Goal: Task Accomplishment & Management: Use online tool/utility

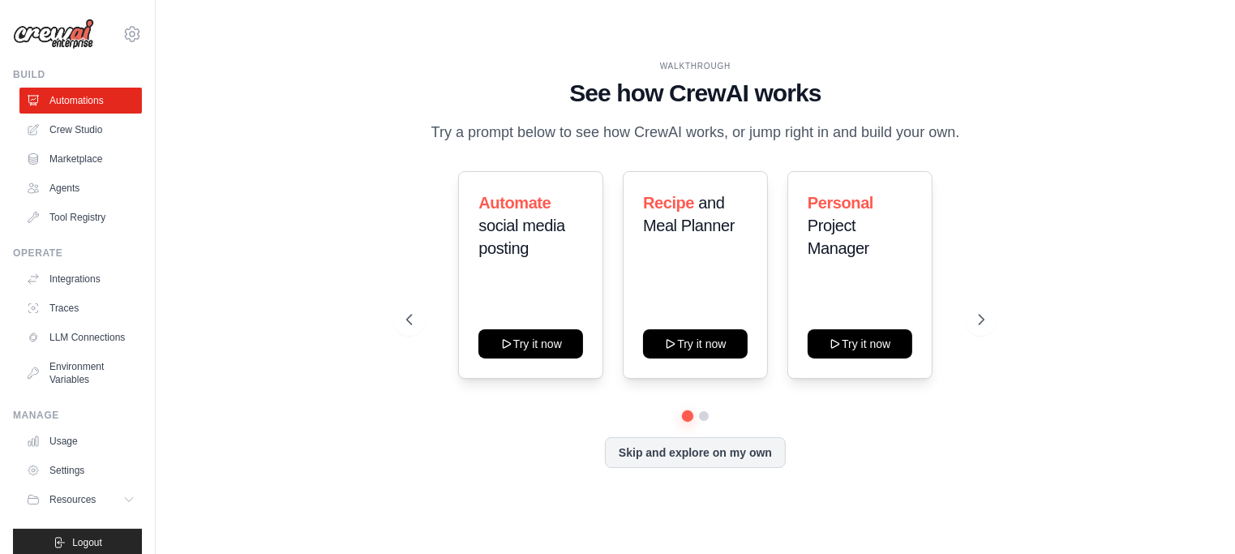
click at [1034, 143] on div "WALKTHROUGH See how CrewAI works Try a prompt below to see how CrewAI works, or…" at bounding box center [695, 276] width 1027 height 521
click at [75, 483] on link "Settings" at bounding box center [82, 470] width 122 height 26
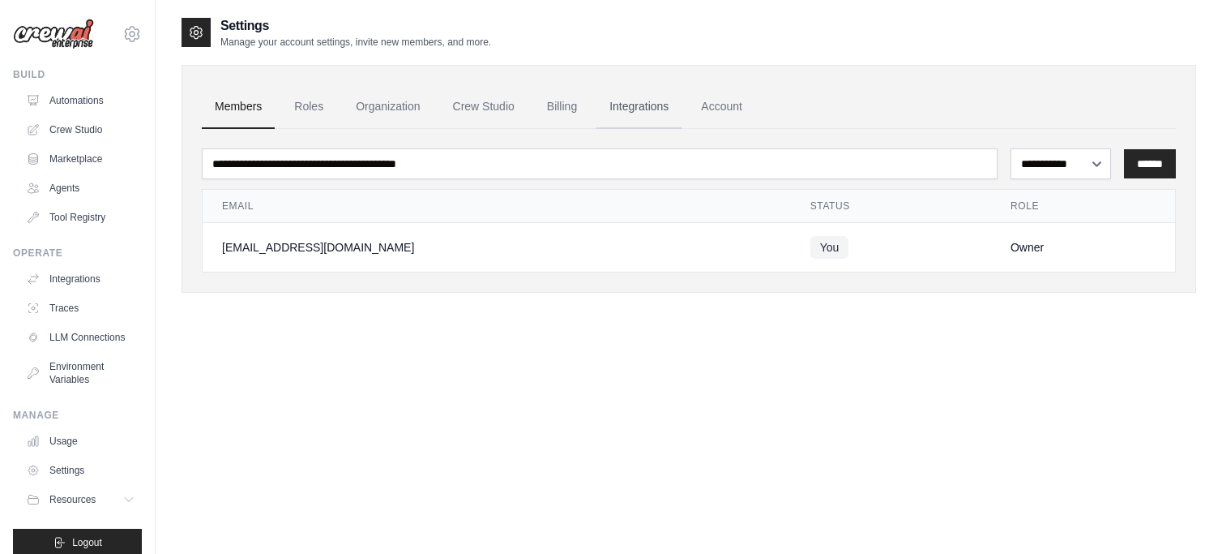
click at [657, 101] on link "Integrations" at bounding box center [639, 107] width 85 height 44
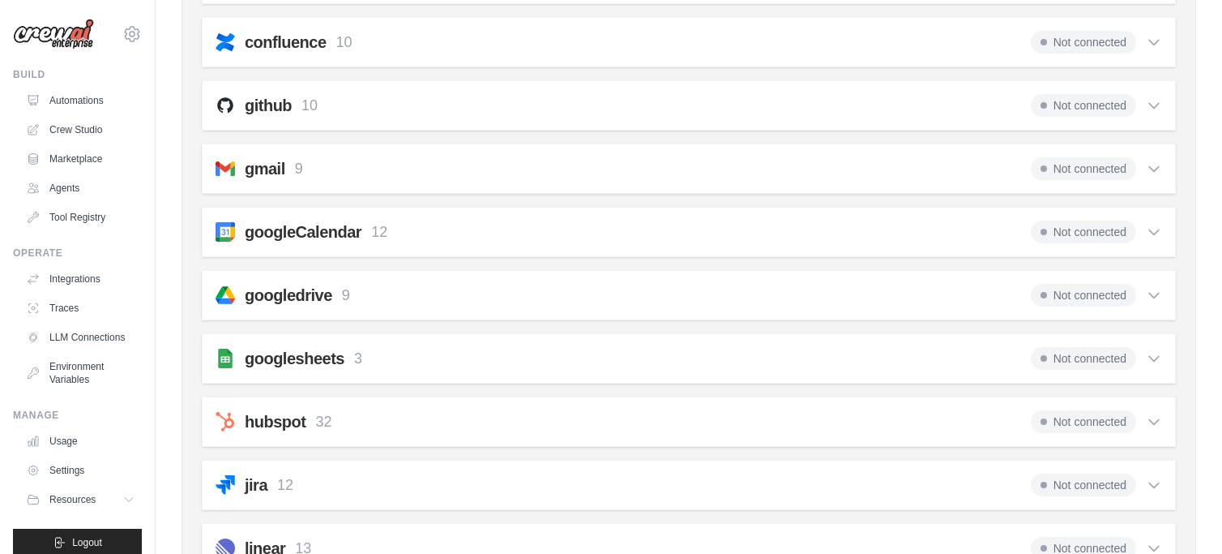
scroll to position [405, 0]
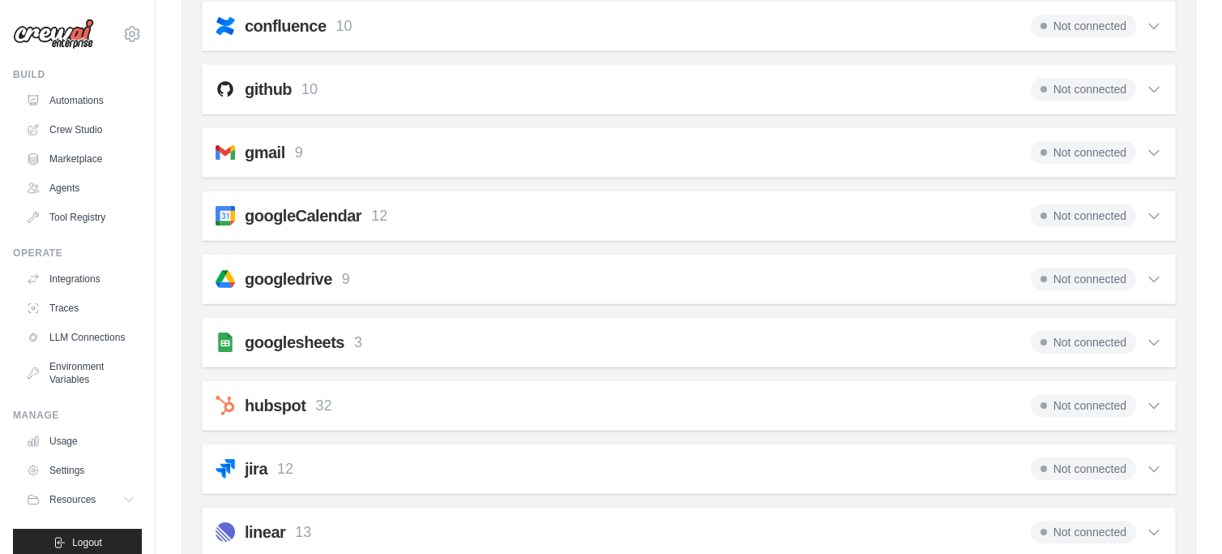
click at [1094, 152] on span "Not connected" at bounding box center [1083, 152] width 105 height 23
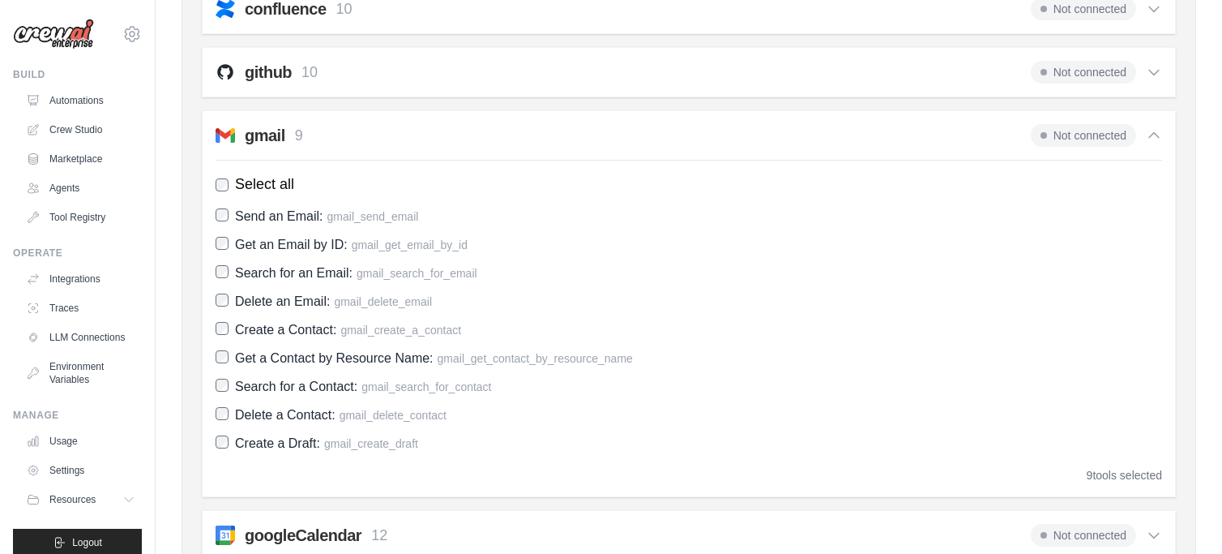
scroll to position [324, 0]
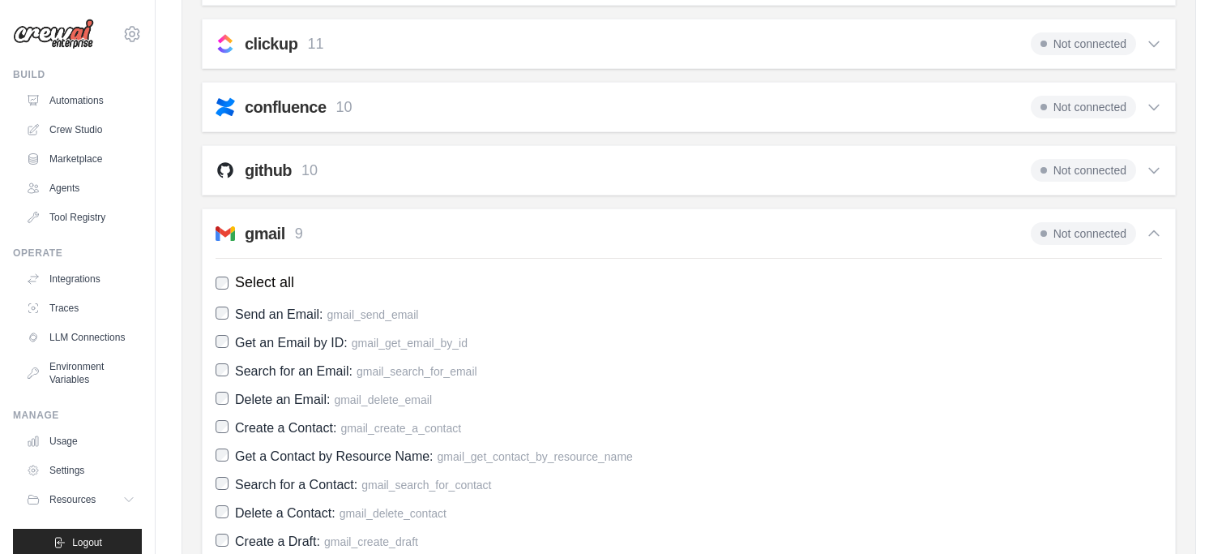
click at [1080, 235] on span "Not connected" at bounding box center [1083, 233] width 105 height 23
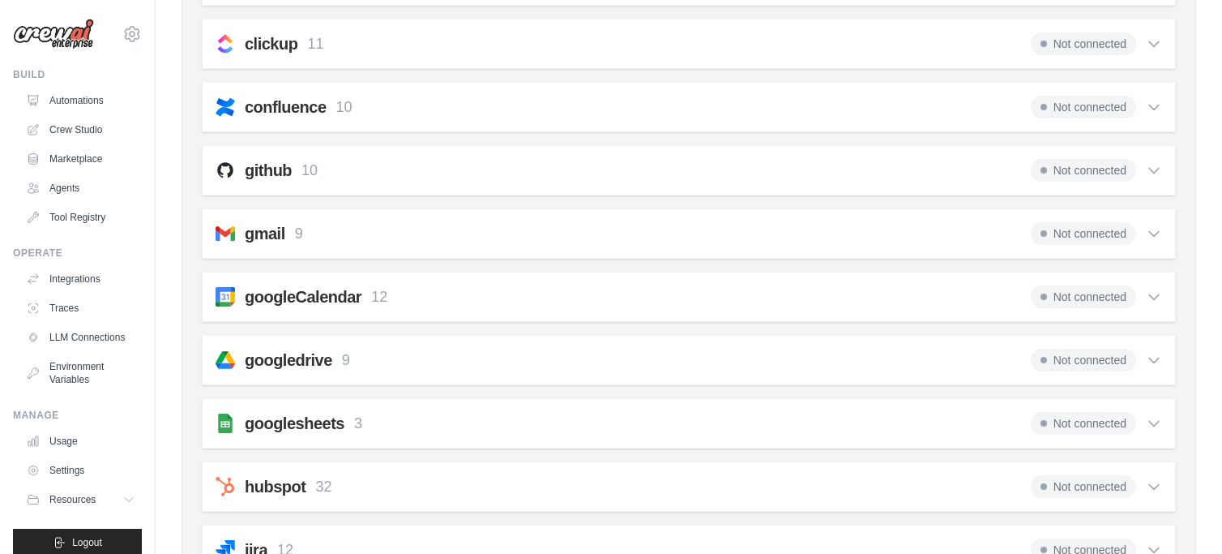
click at [1080, 235] on span "Not connected" at bounding box center [1083, 233] width 105 height 23
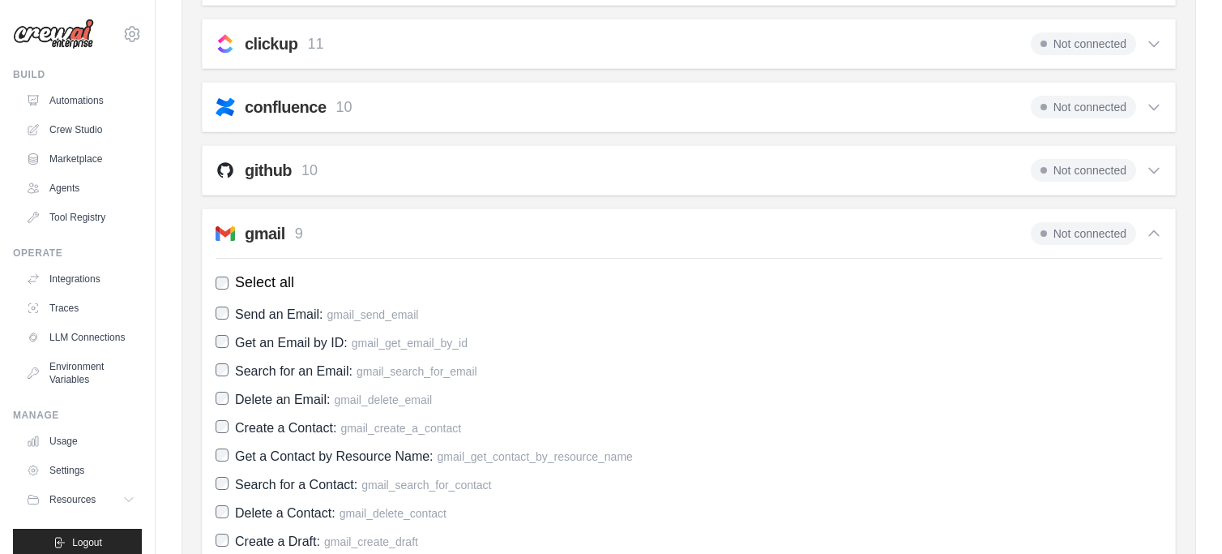
click at [259, 228] on h2 "gmail" at bounding box center [265, 233] width 41 height 23
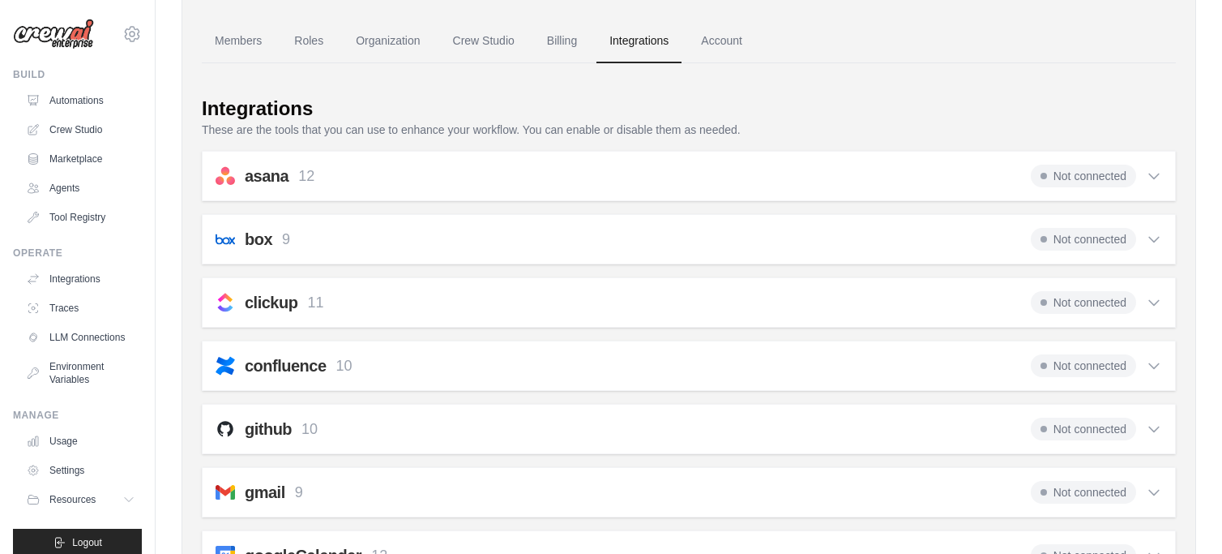
scroll to position [0, 0]
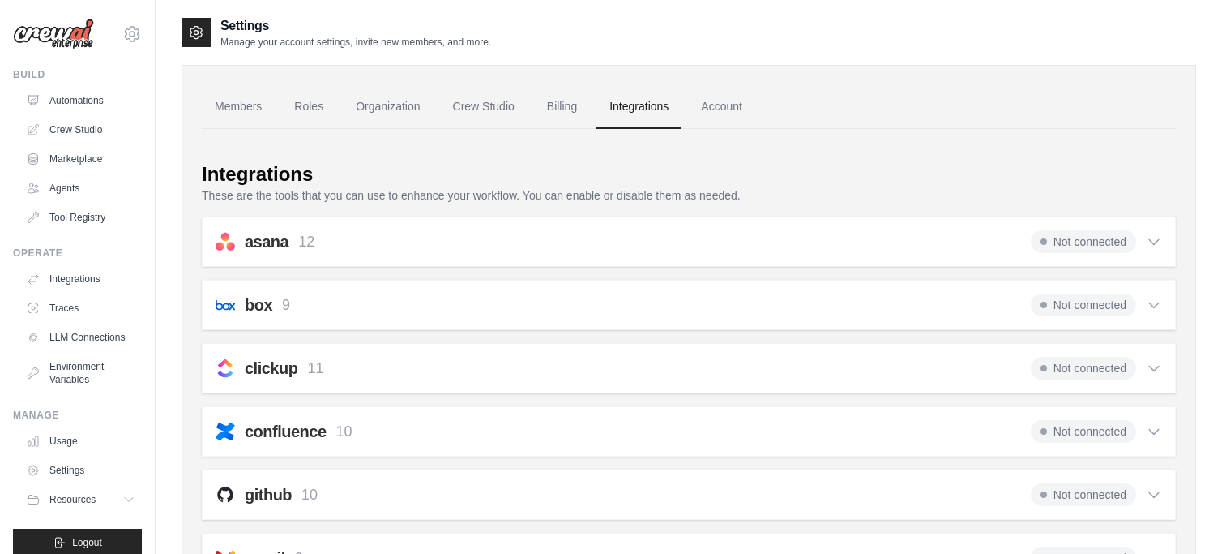
click at [1106, 235] on span "Not connected" at bounding box center [1083, 241] width 105 height 23
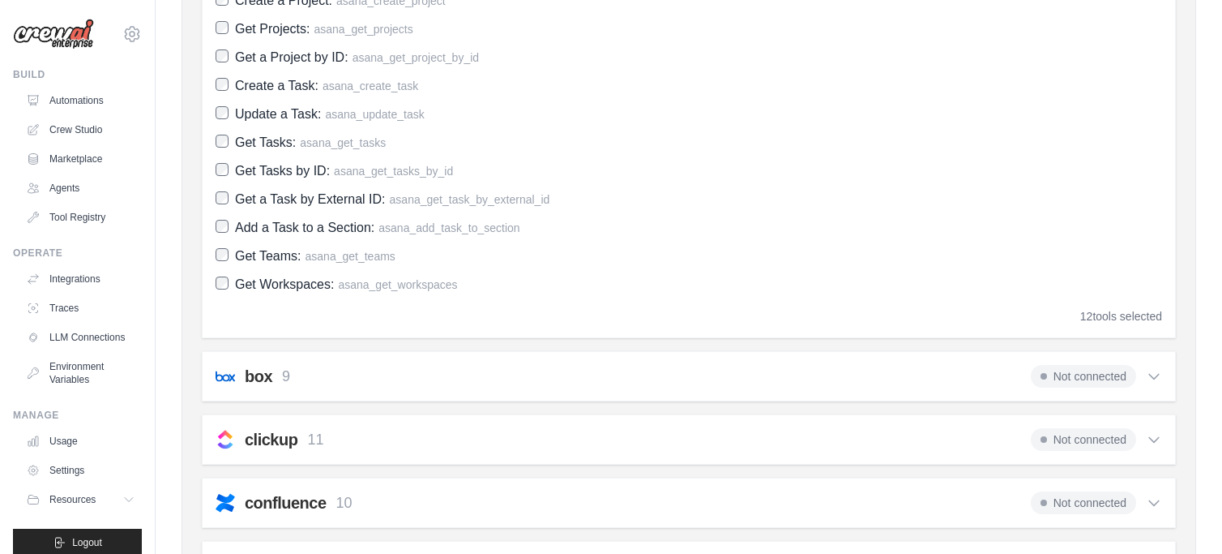
scroll to position [324, 0]
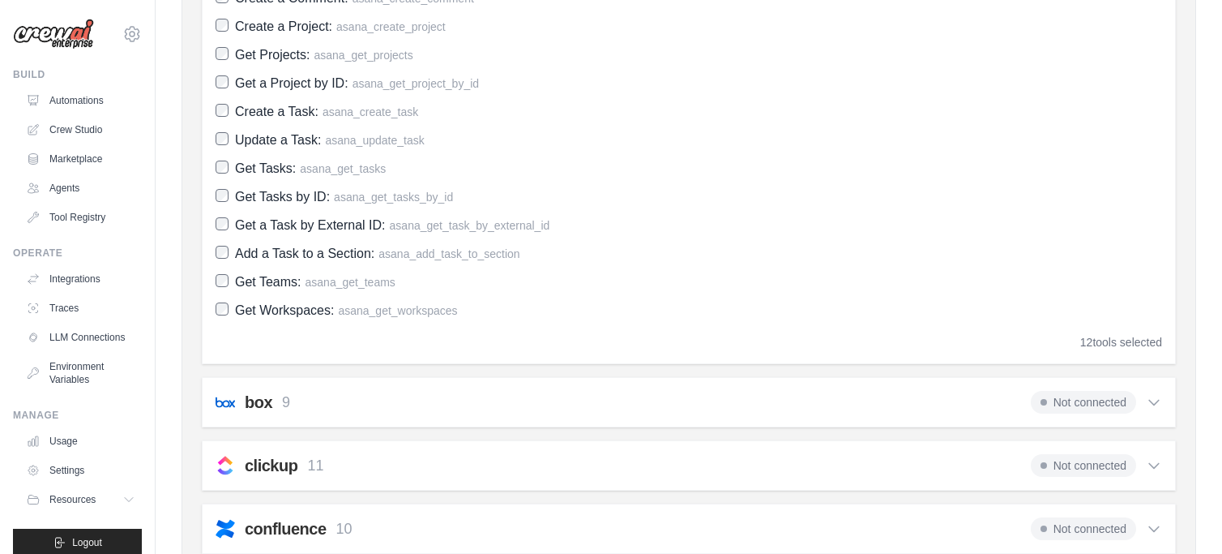
click at [1110, 336] on div "12 tools selected" at bounding box center [1122, 342] width 82 height 16
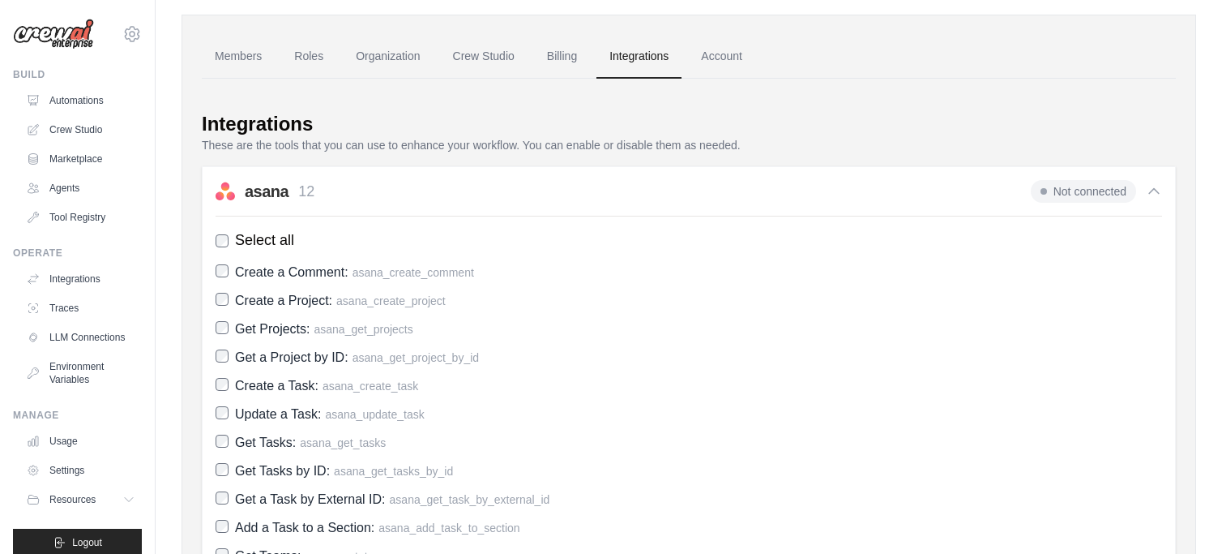
scroll to position [0, 0]
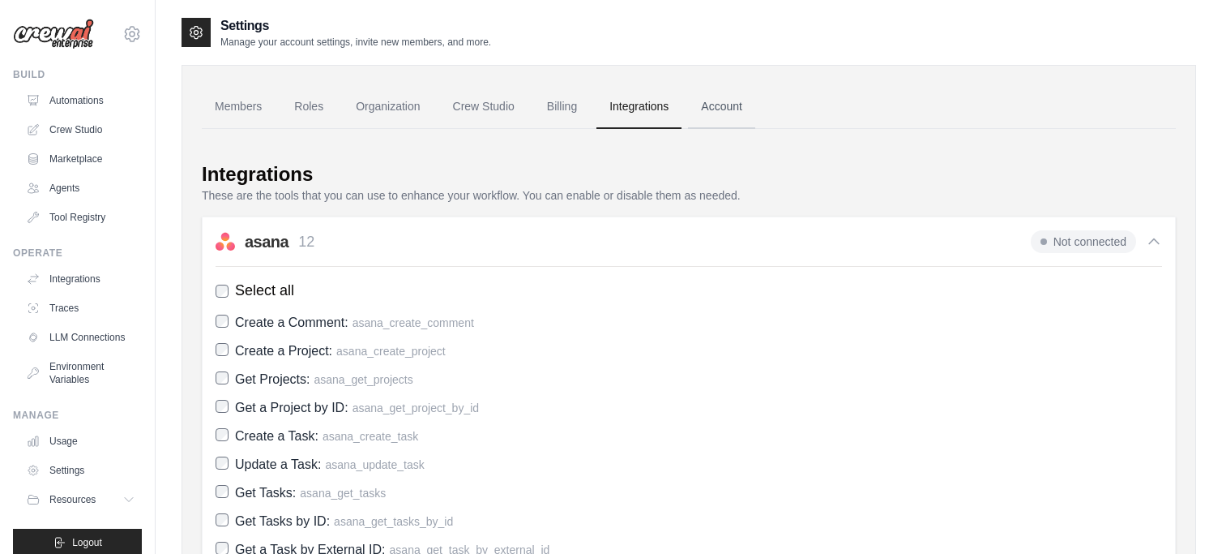
click at [756, 104] on link "Account" at bounding box center [721, 107] width 67 height 44
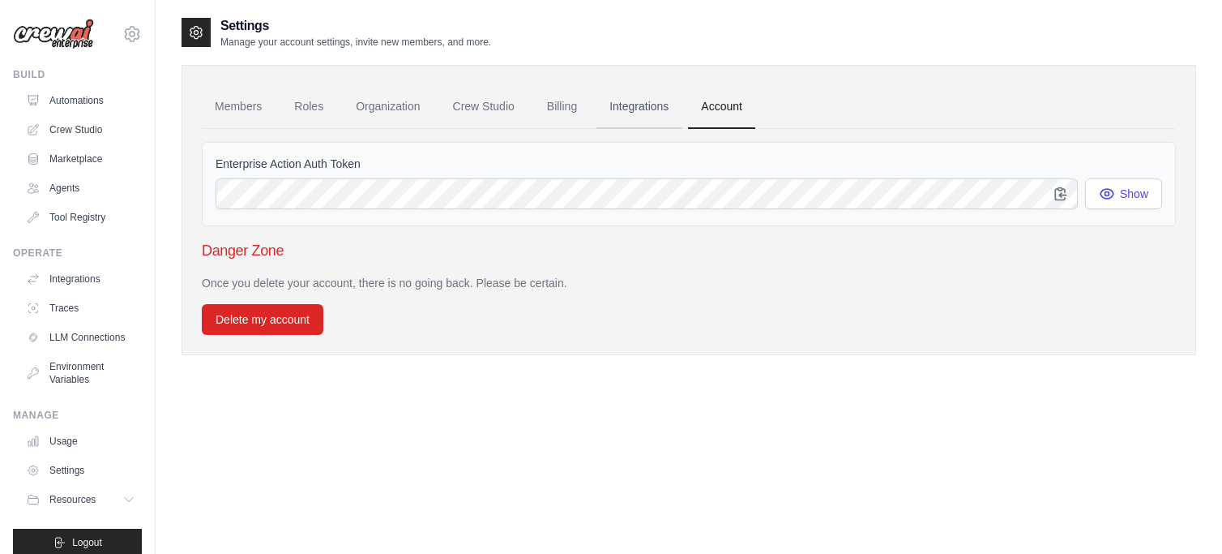
click at [659, 108] on link "Integrations" at bounding box center [639, 107] width 85 height 44
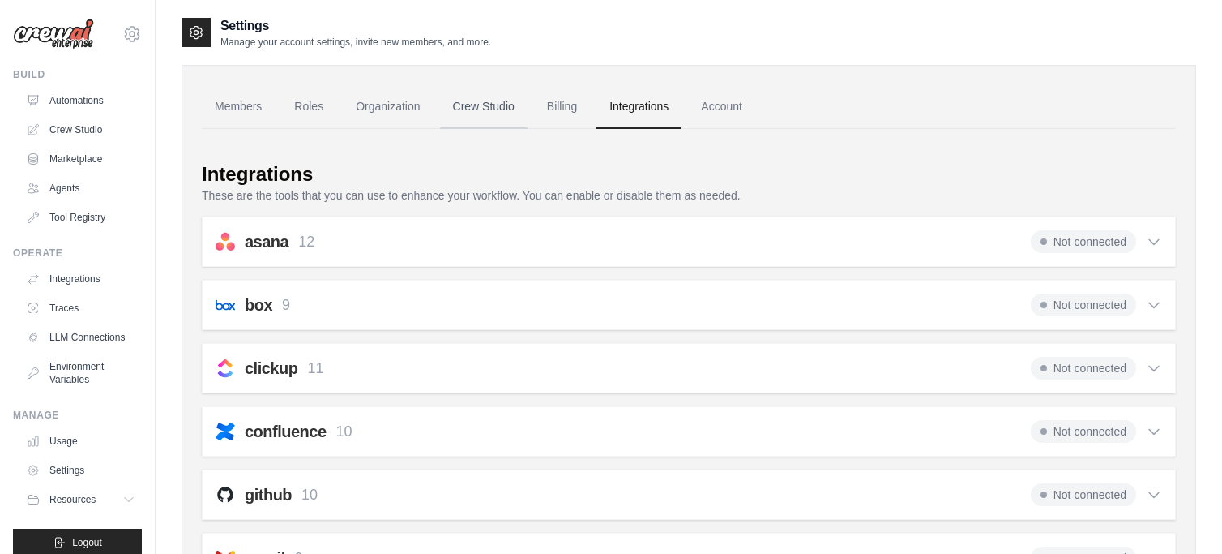
click at [502, 107] on link "Crew Studio" at bounding box center [484, 107] width 88 height 44
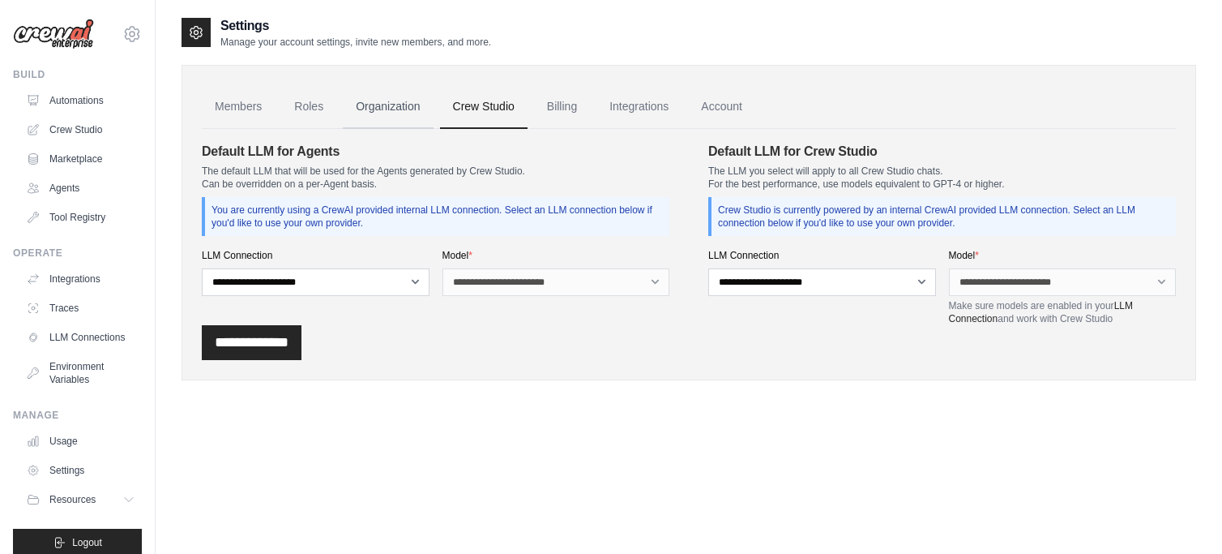
click at [368, 106] on link "Organization" at bounding box center [388, 107] width 90 height 44
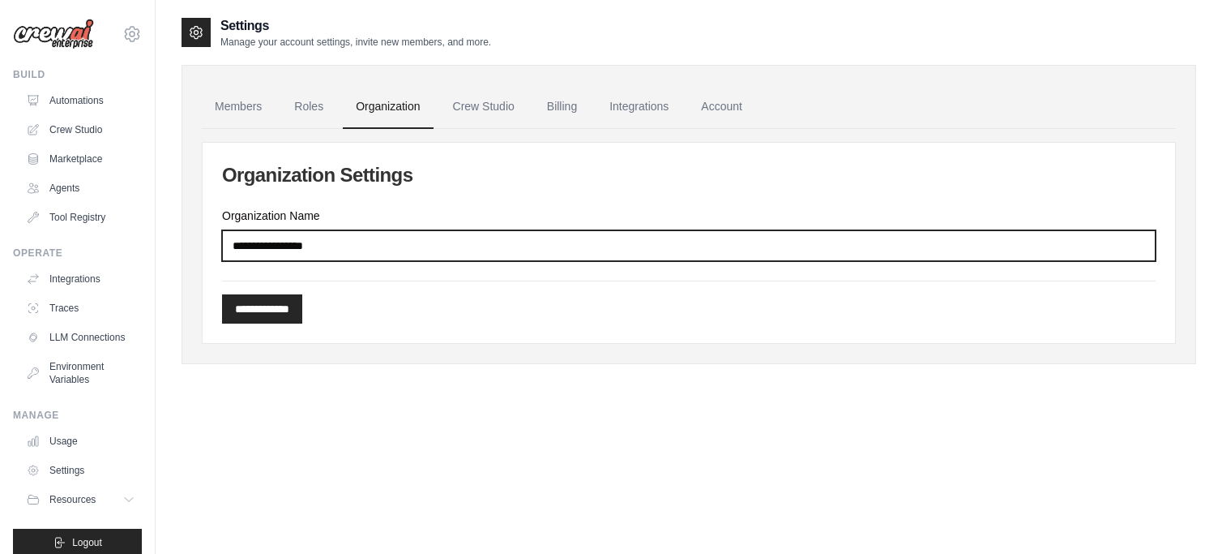
click at [344, 253] on input "Organization Name" at bounding box center [689, 245] width 934 height 31
drag, startPoint x: 345, startPoint y: 246, endPoint x: 243, endPoint y: 242, distance: 102.2
click at [243, 242] on input "Organization Name" at bounding box center [689, 245] width 934 height 31
drag, startPoint x: 345, startPoint y: 241, endPoint x: 275, endPoint y: 244, distance: 69.8
click at [274, 244] on input "Organization Name" at bounding box center [689, 245] width 934 height 31
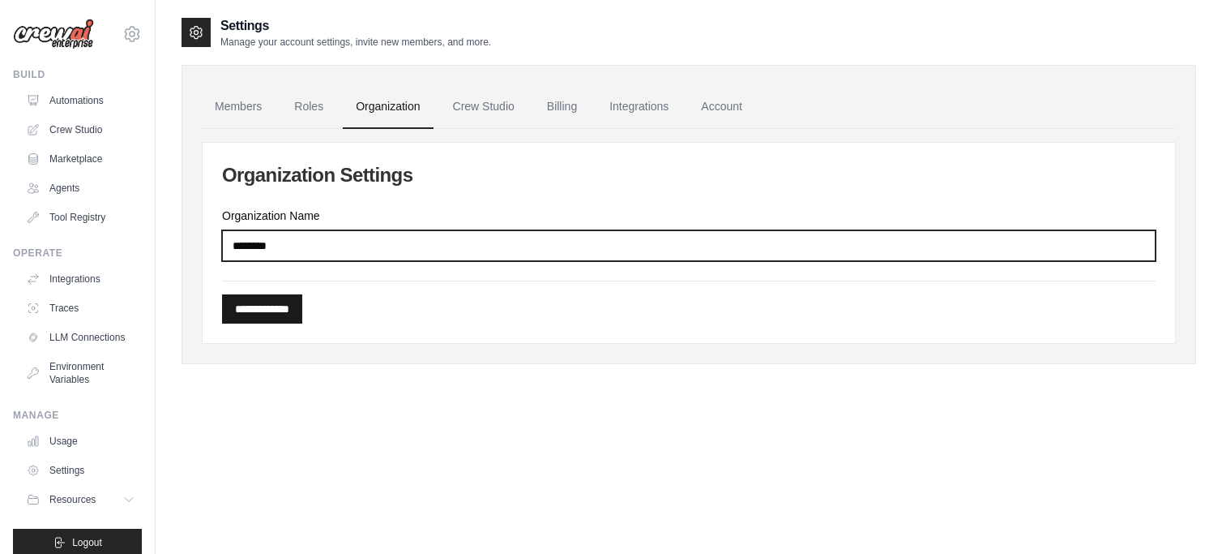
type input "********"
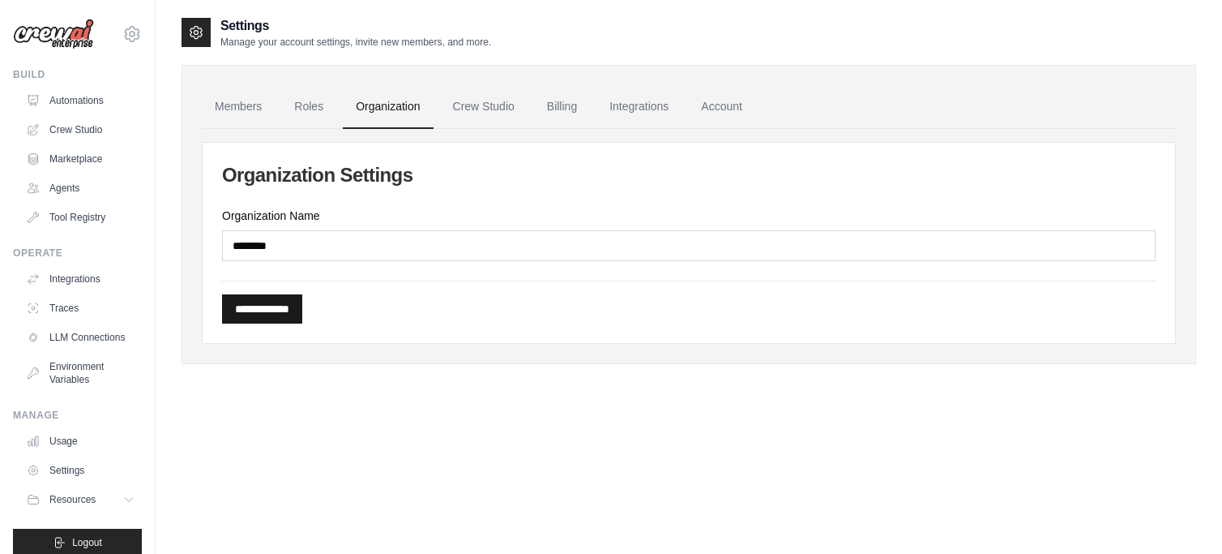
click at [294, 309] on input "**********" at bounding box center [262, 308] width 80 height 29
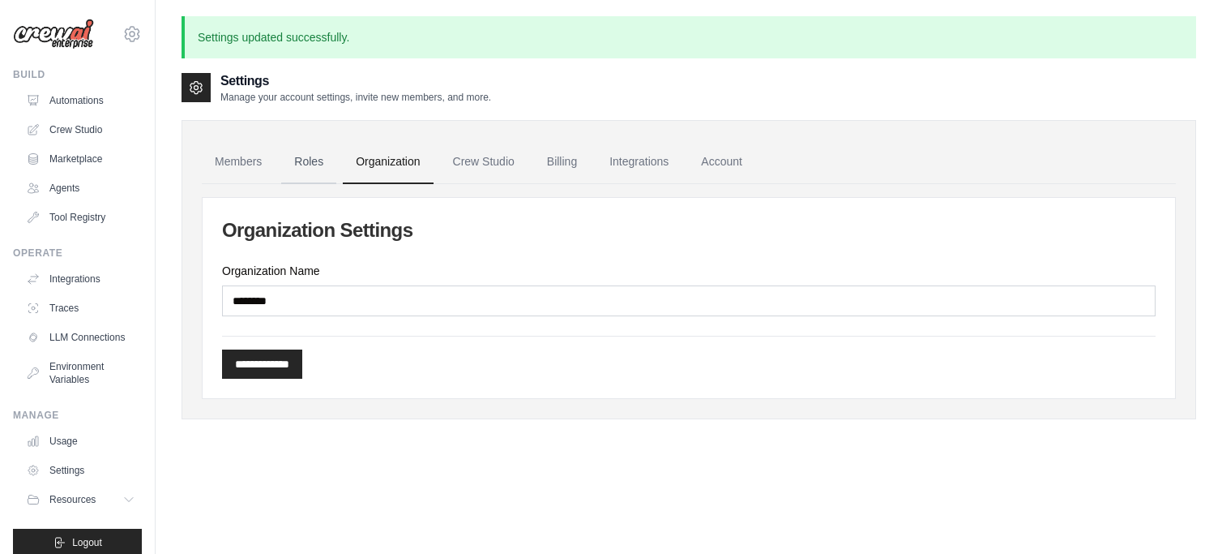
click at [318, 166] on link "Roles" at bounding box center [308, 162] width 55 height 44
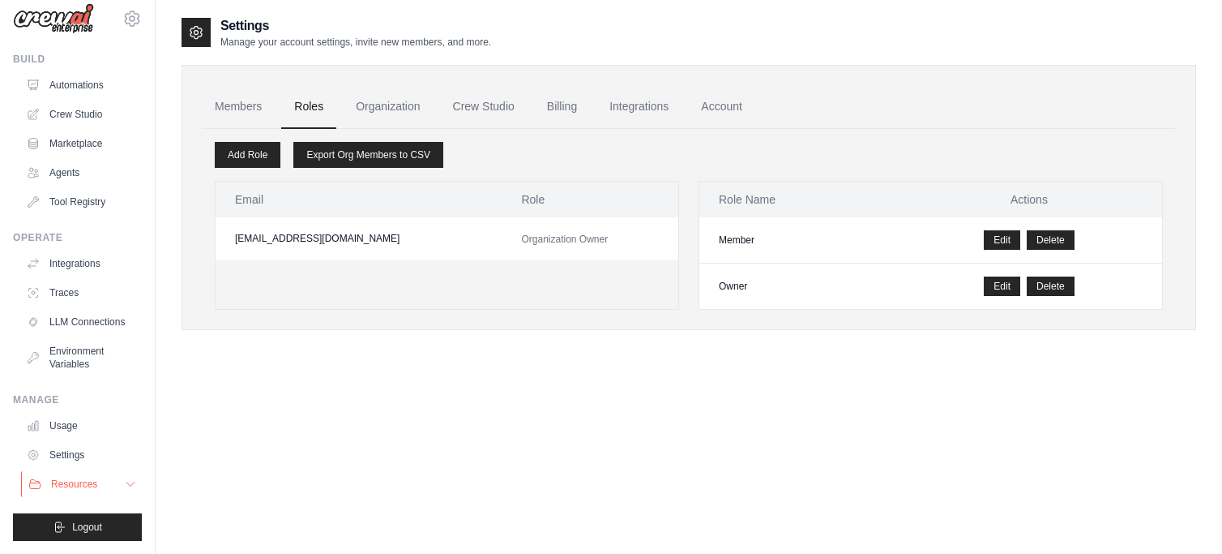
scroll to position [32, 0]
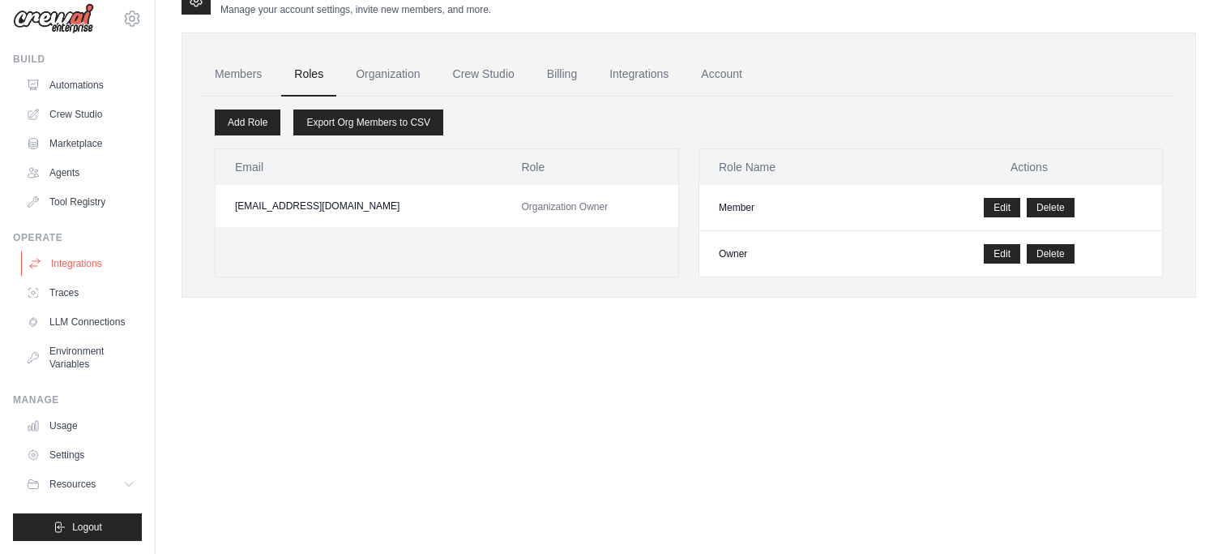
click at [76, 255] on link "Integrations" at bounding box center [82, 263] width 122 height 26
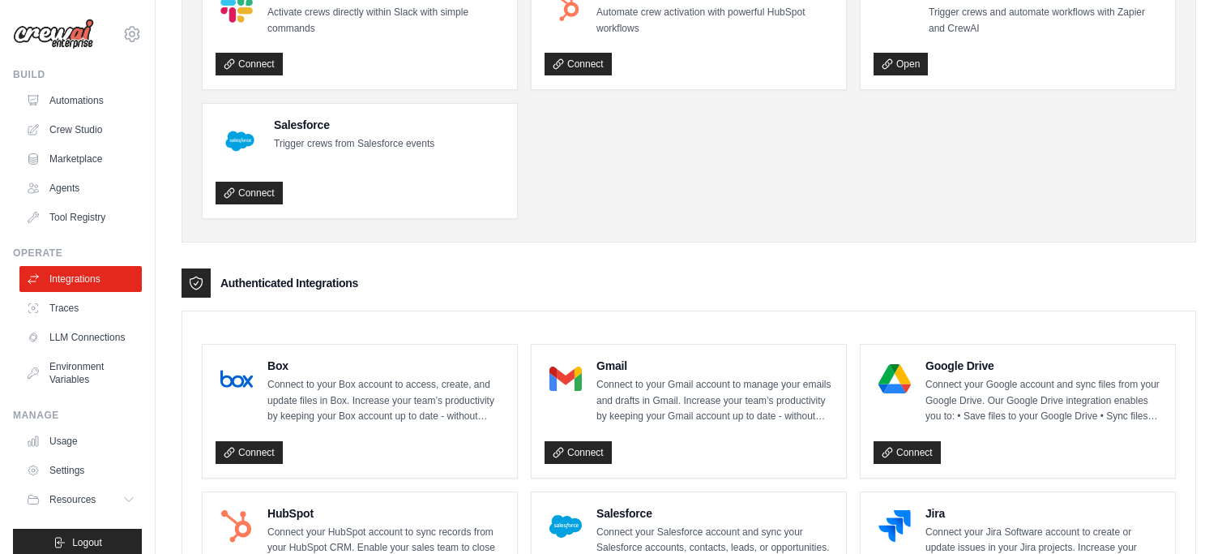
scroll to position [162, 0]
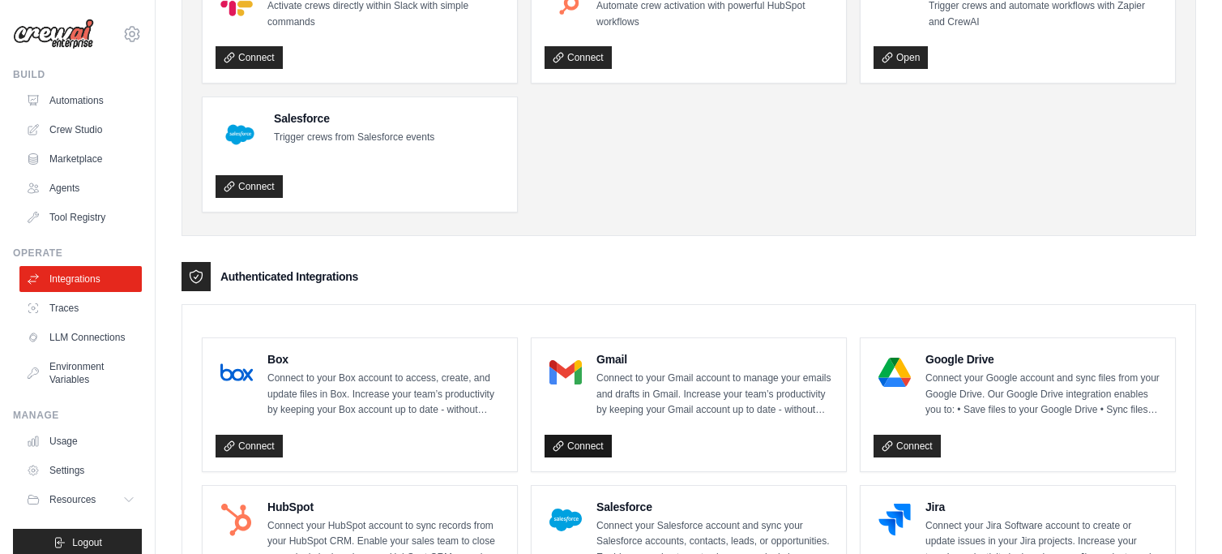
click at [575, 443] on link "Connect" at bounding box center [578, 446] width 67 height 23
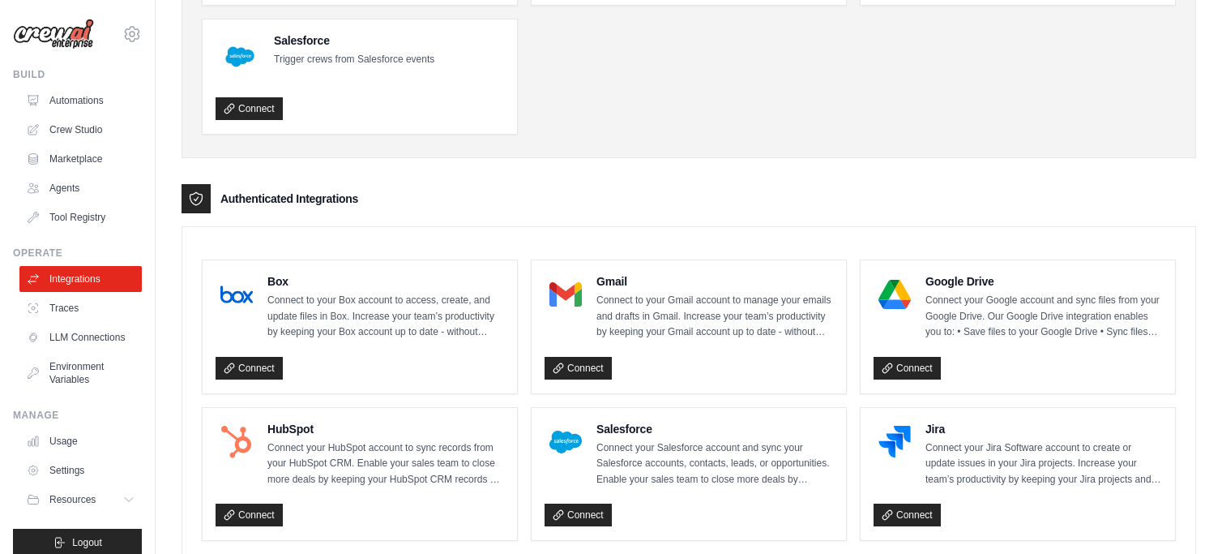
scroll to position [243, 0]
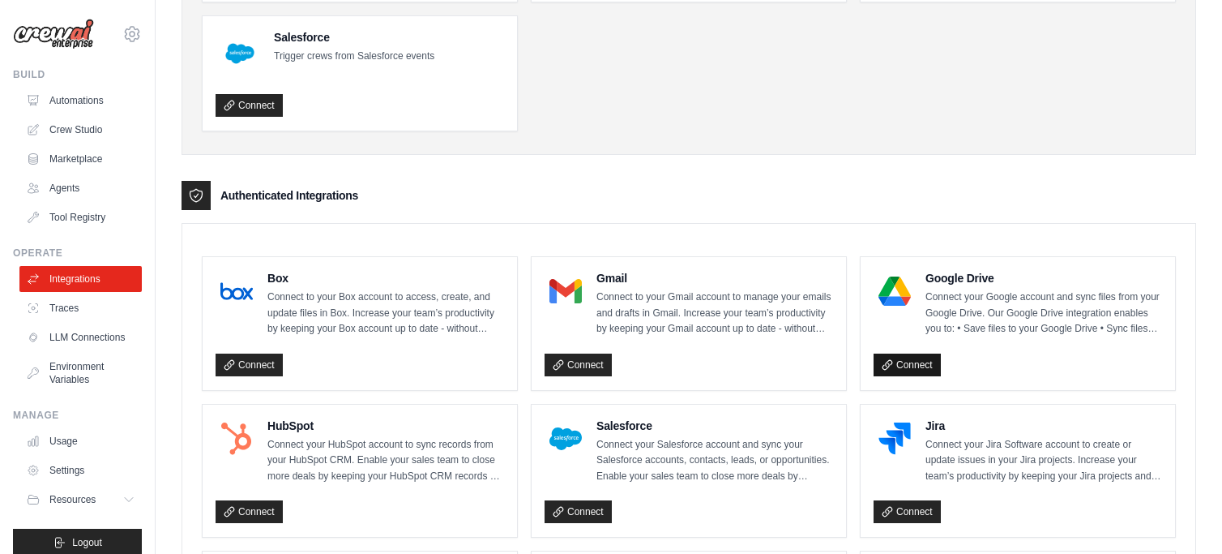
click at [919, 365] on link "Connect" at bounding box center [907, 364] width 67 height 23
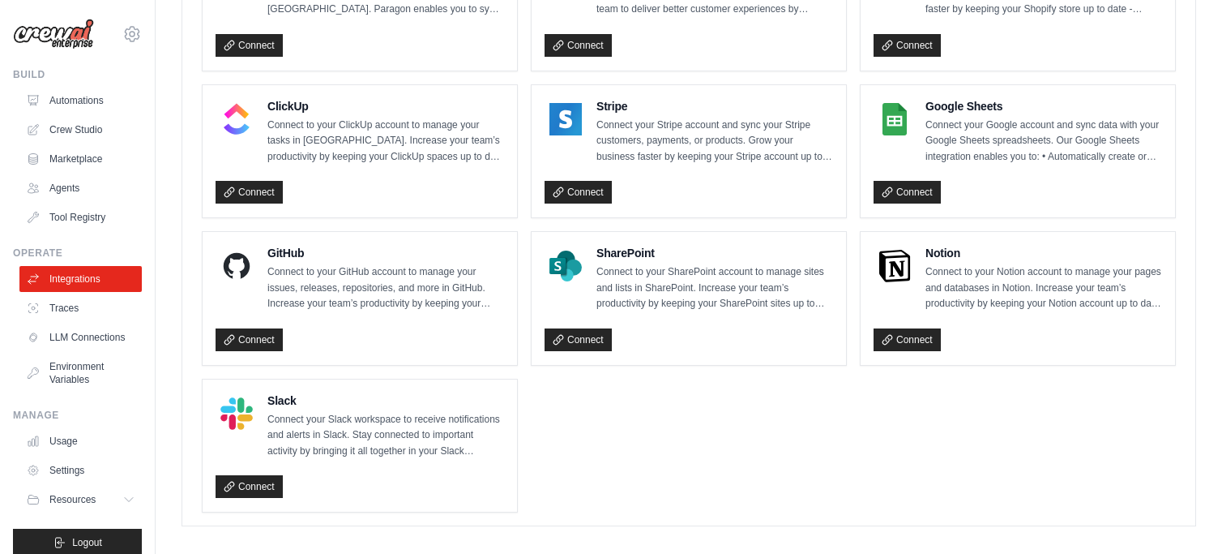
scroll to position [1154, 0]
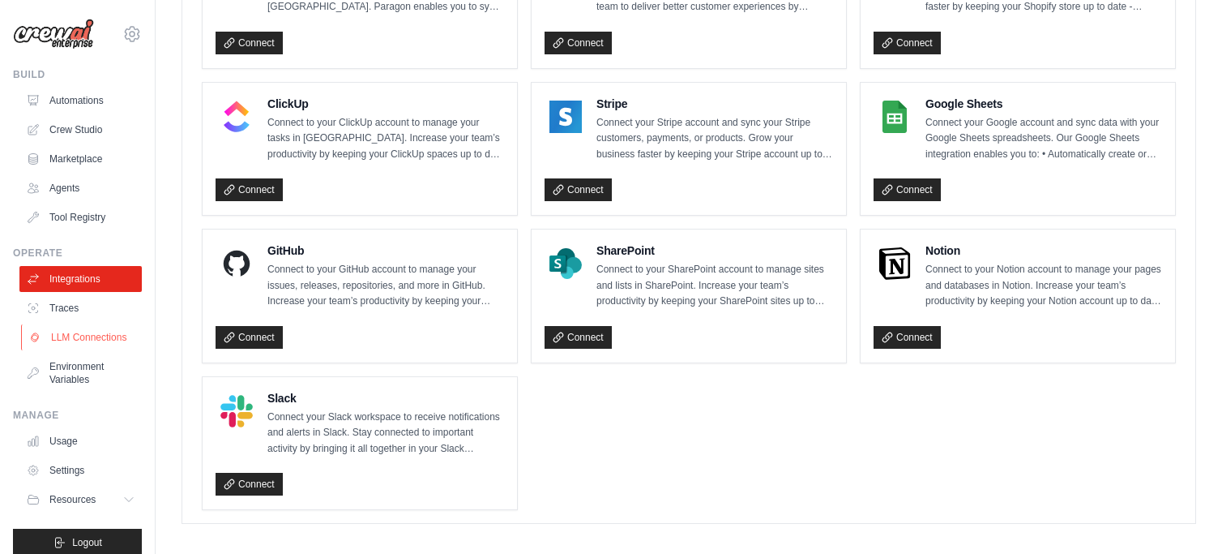
click at [71, 341] on link "LLM Connections" at bounding box center [82, 337] width 122 height 26
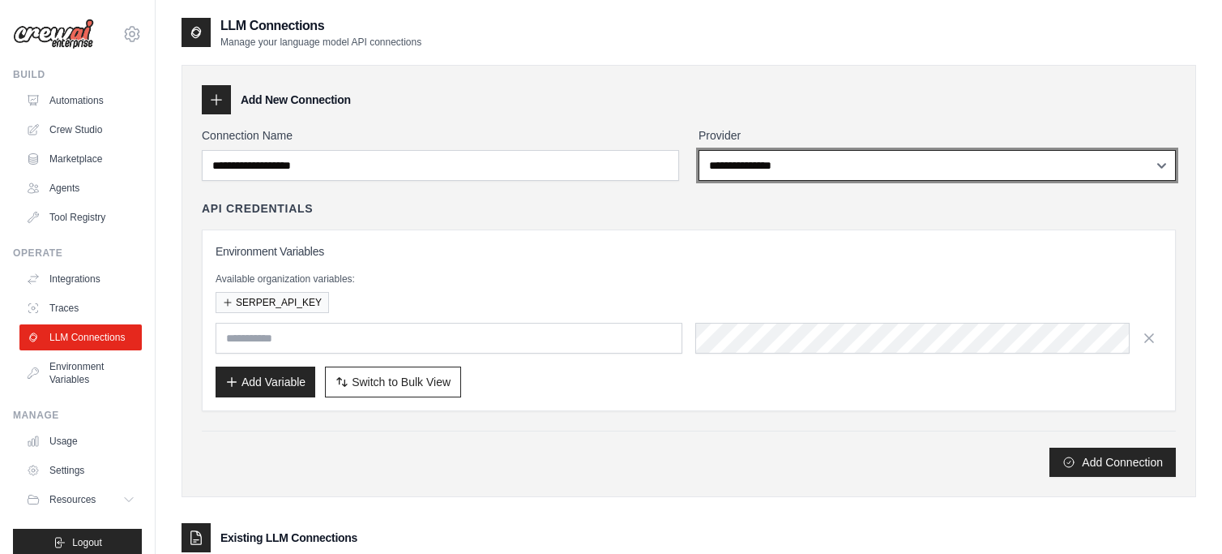
click at [757, 169] on select "**********" at bounding box center [937, 165] width 477 height 31
select select "******"
click at [699, 150] on select "**********" at bounding box center [937, 165] width 477 height 31
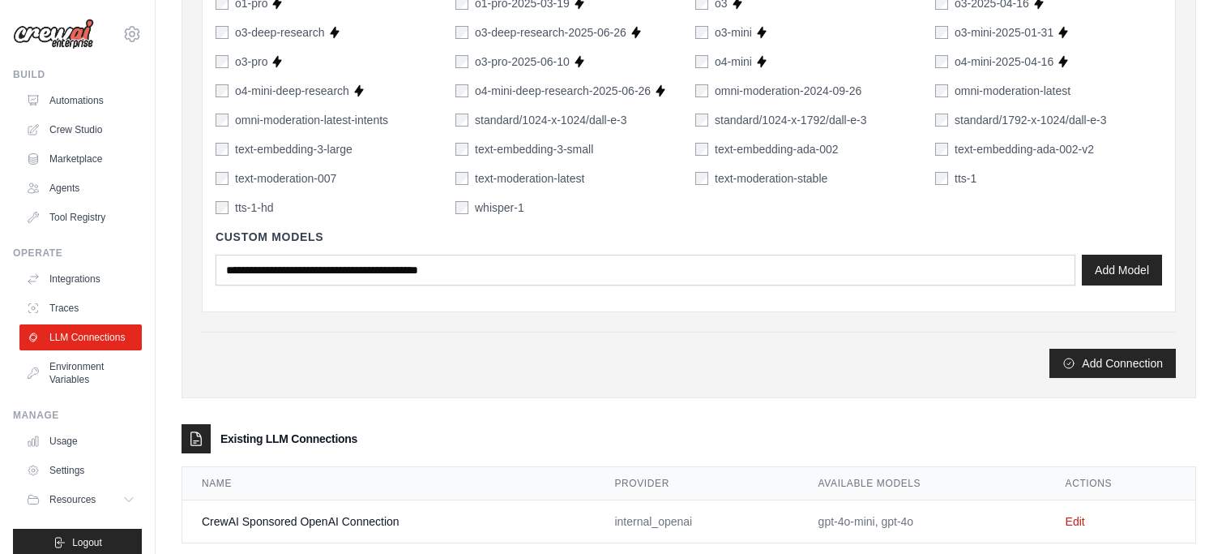
scroll to position [1265, 0]
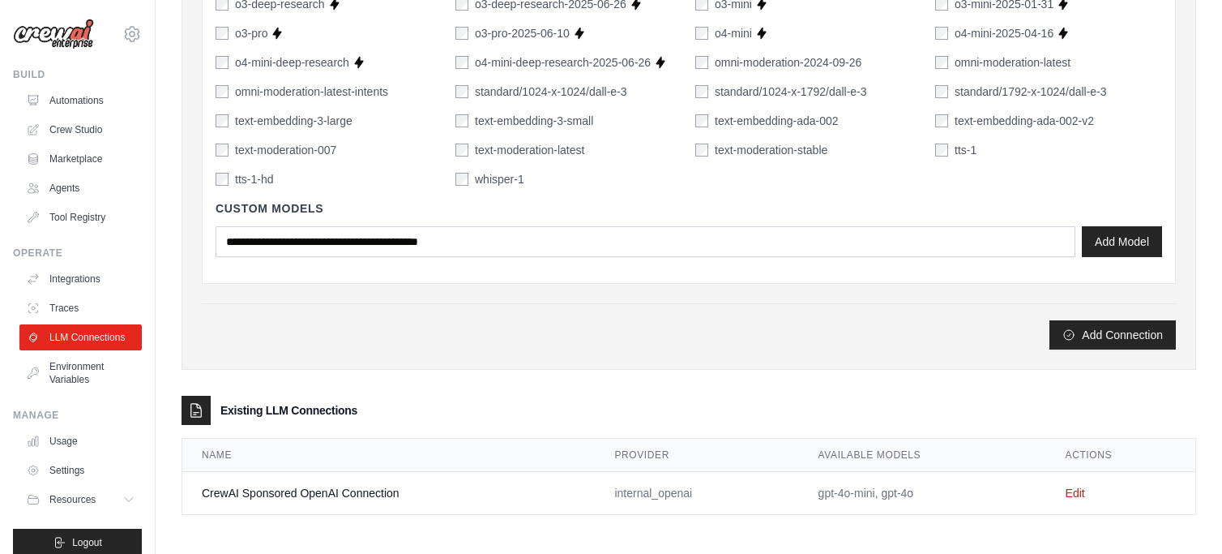
click at [900, 491] on td "gpt-4o-mini, gpt-4o" at bounding box center [922, 493] width 247 height 43
click at [76, 215] on link "Tool Registry" at bounding box center [82, 217] width 122 height 26
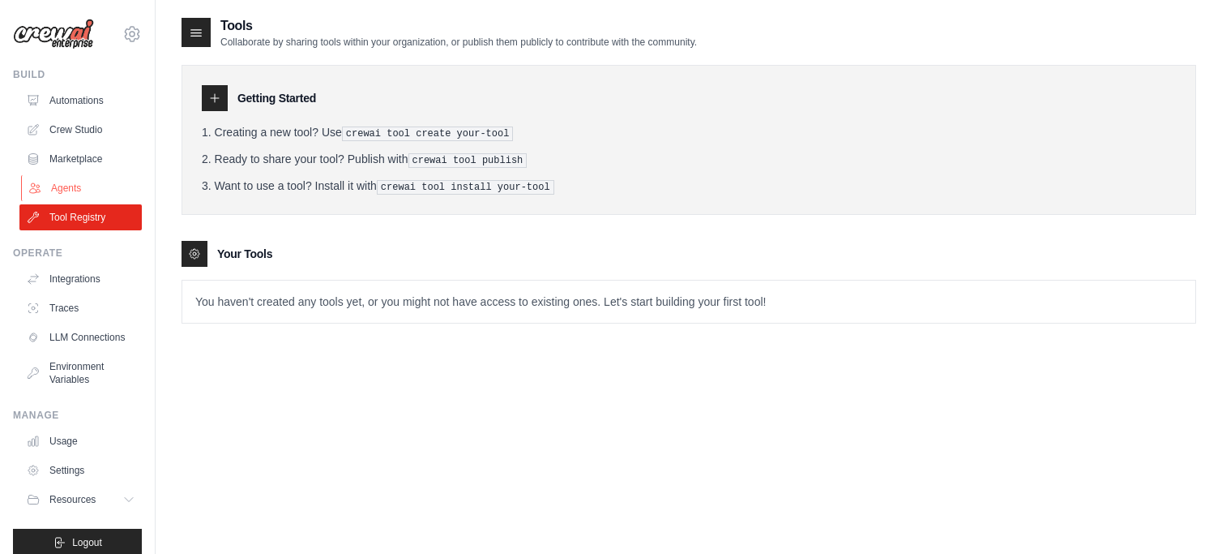
click at [61, 186] on link "Agents" at bounding box center [82, 188] width 122 height 26
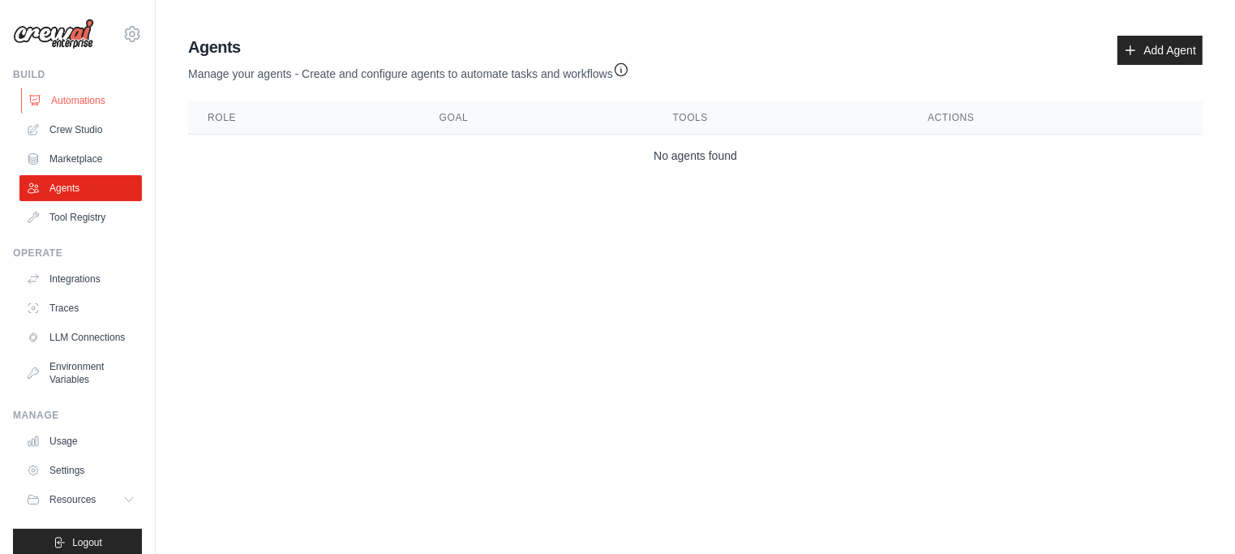
click at [83, 101] on link "Automations" at bounding box center [82, 101] width 122 height 26
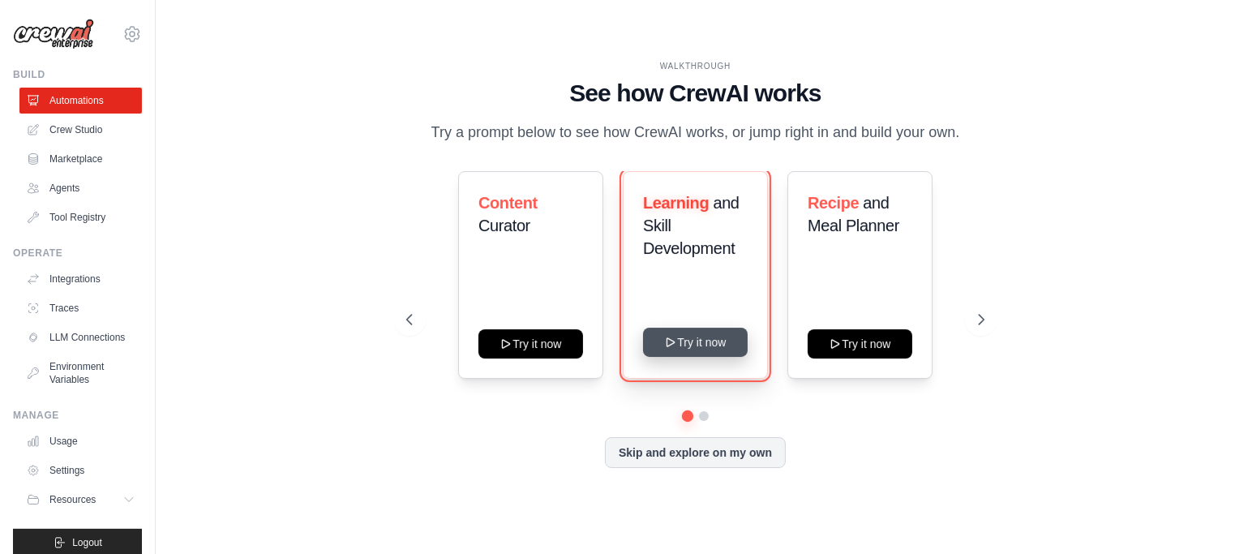
click at [706, 357] on button "Try it now" at bounding box center [695, 342] width 105 height 29
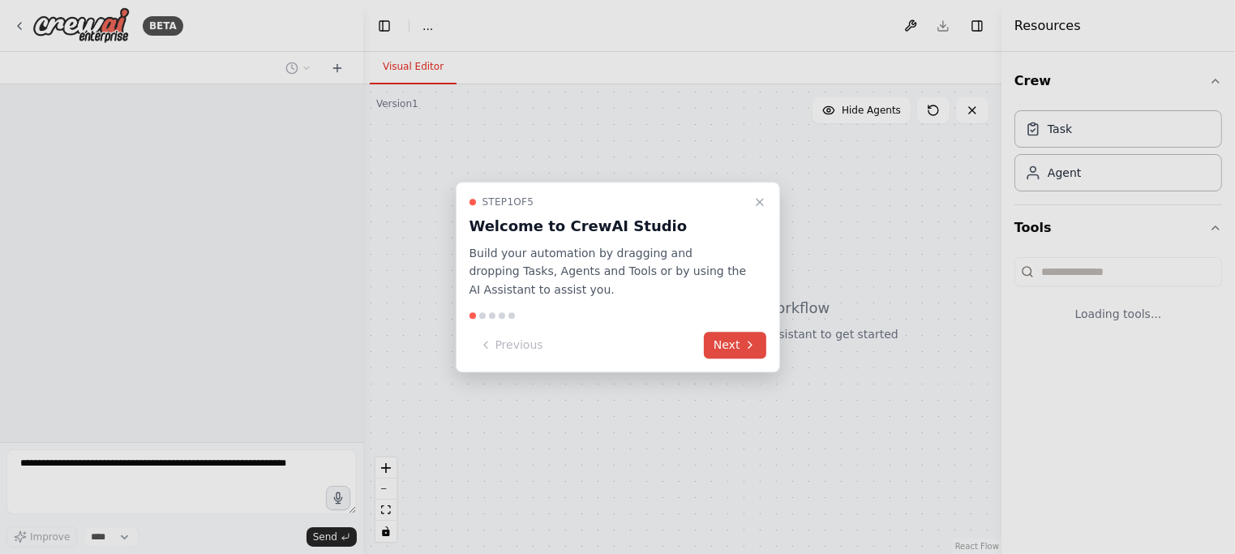
select select "****"
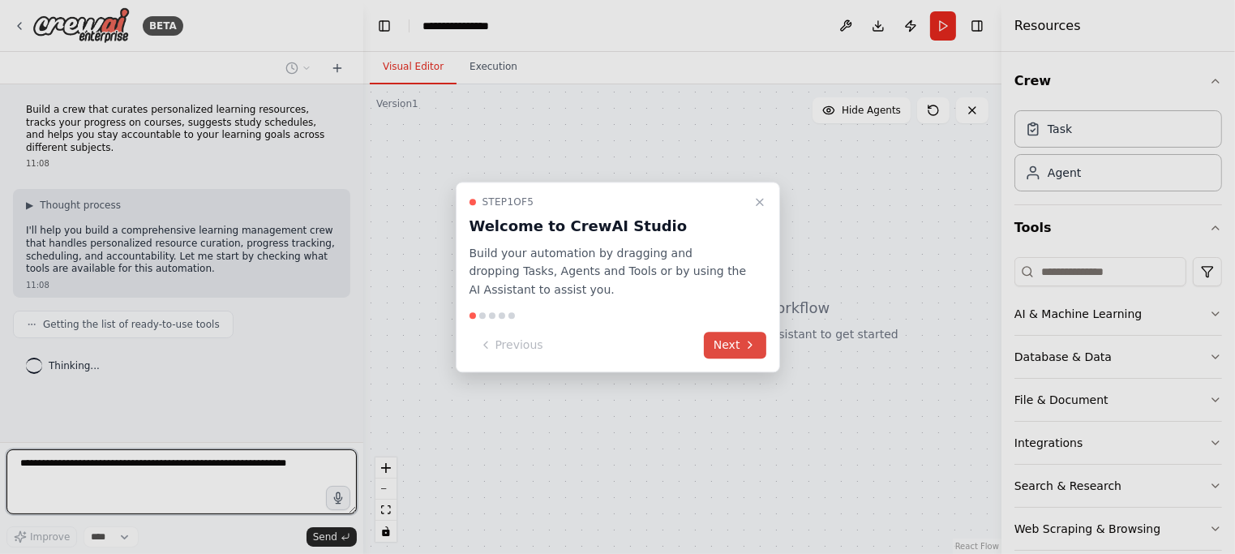
click at [729, 349] on button "Next" at bounding box center [735, 345] width 62 height 27
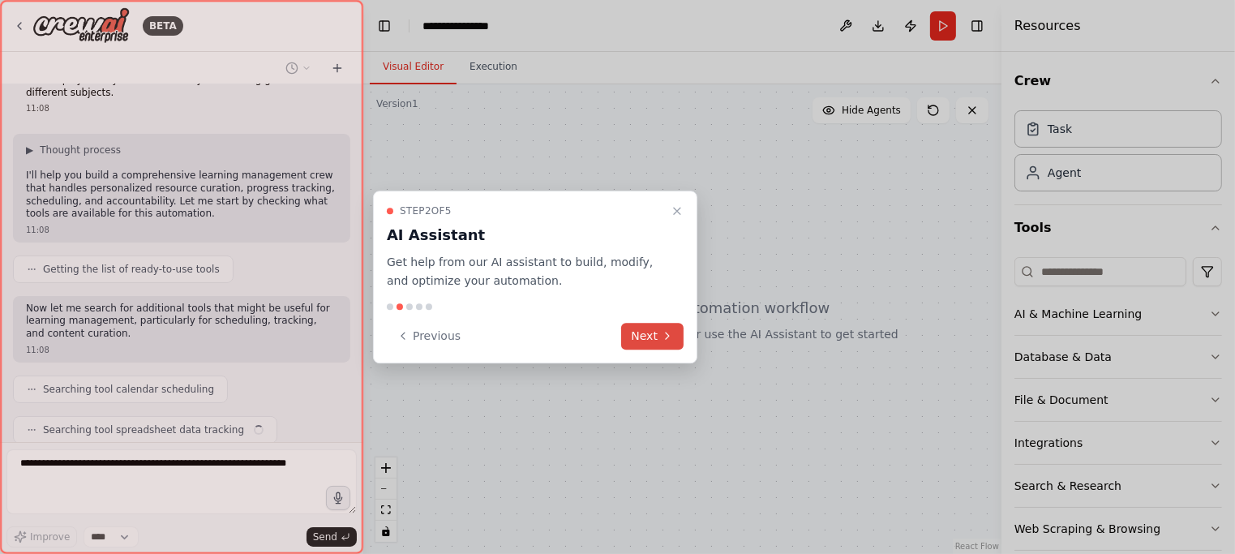
scroll to position [96, 0]
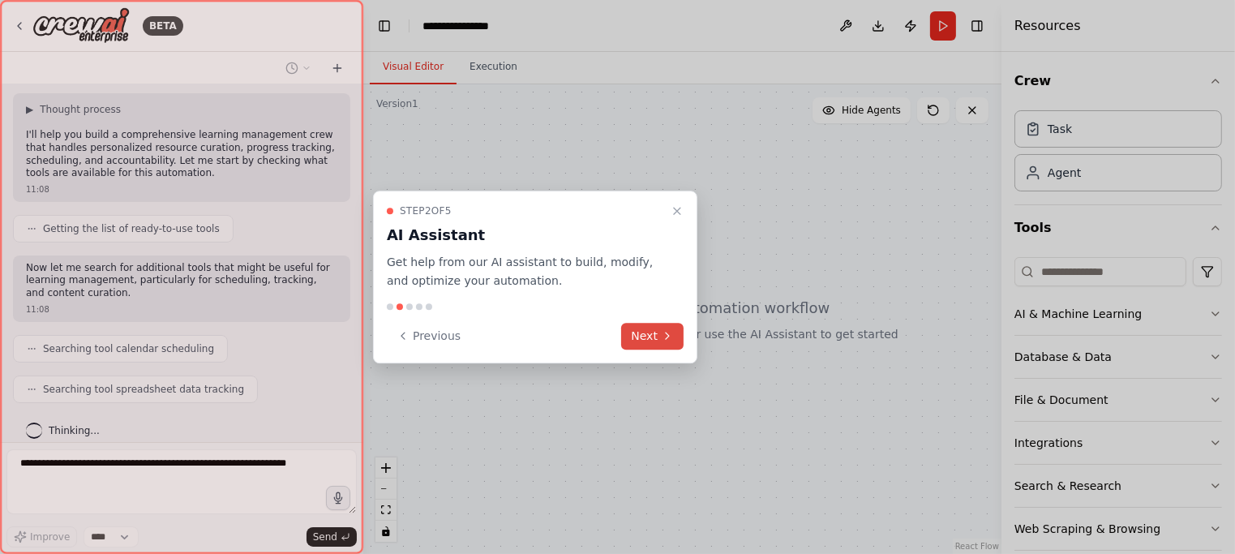
click at [659, 335] on button "Next" at bounding box center [652, 336] width 62 height 27
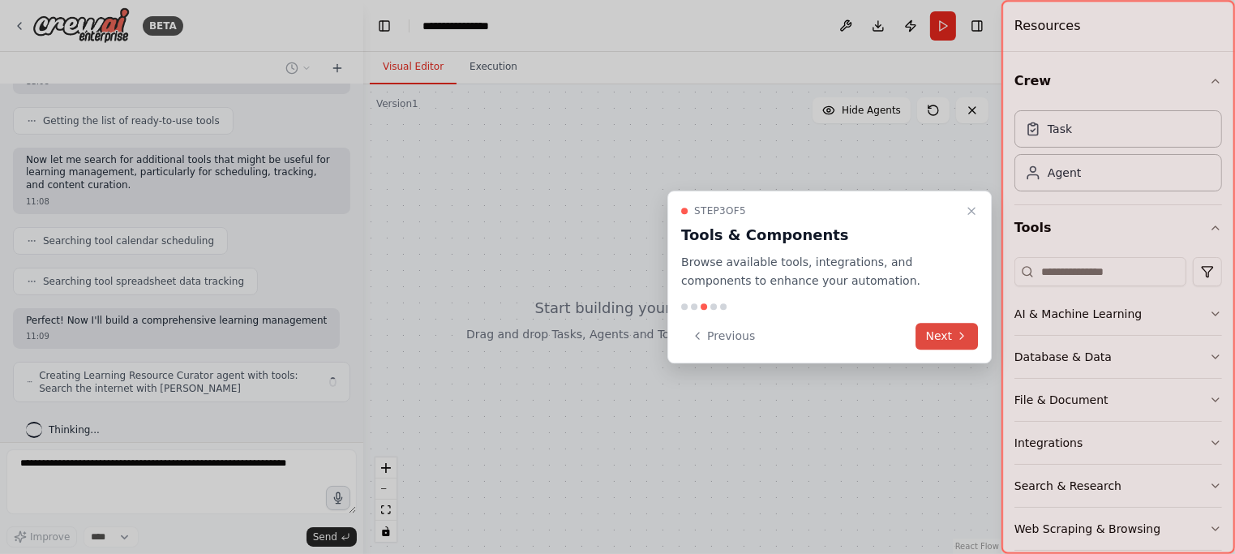
scroll to position [216, 0]
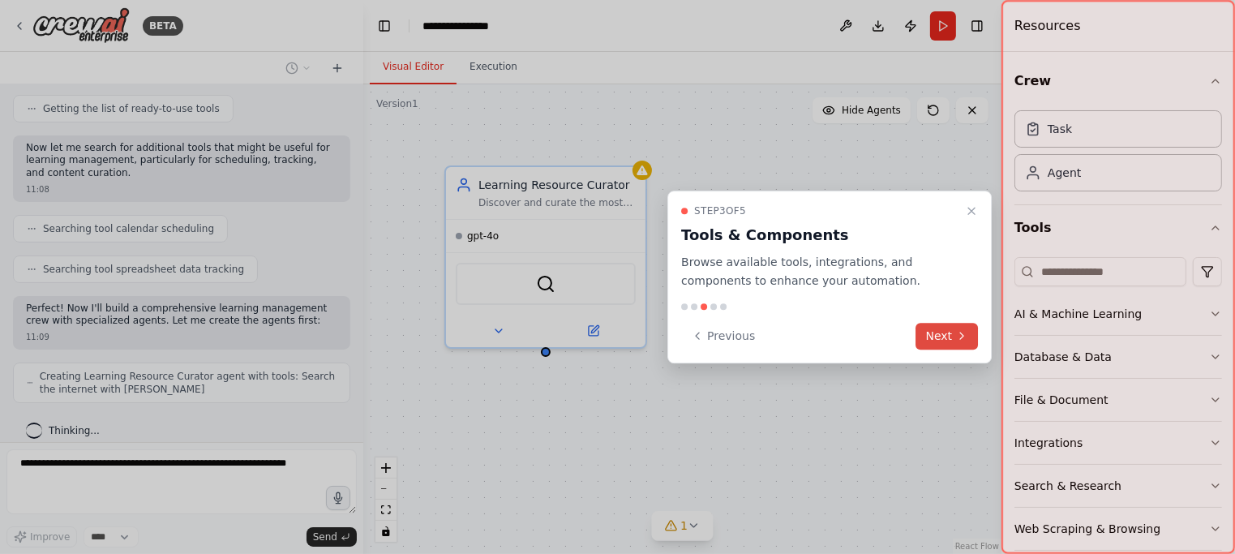
click at [951, 340] on button "Next" at bounding box center [947, 336] width 62 height 27
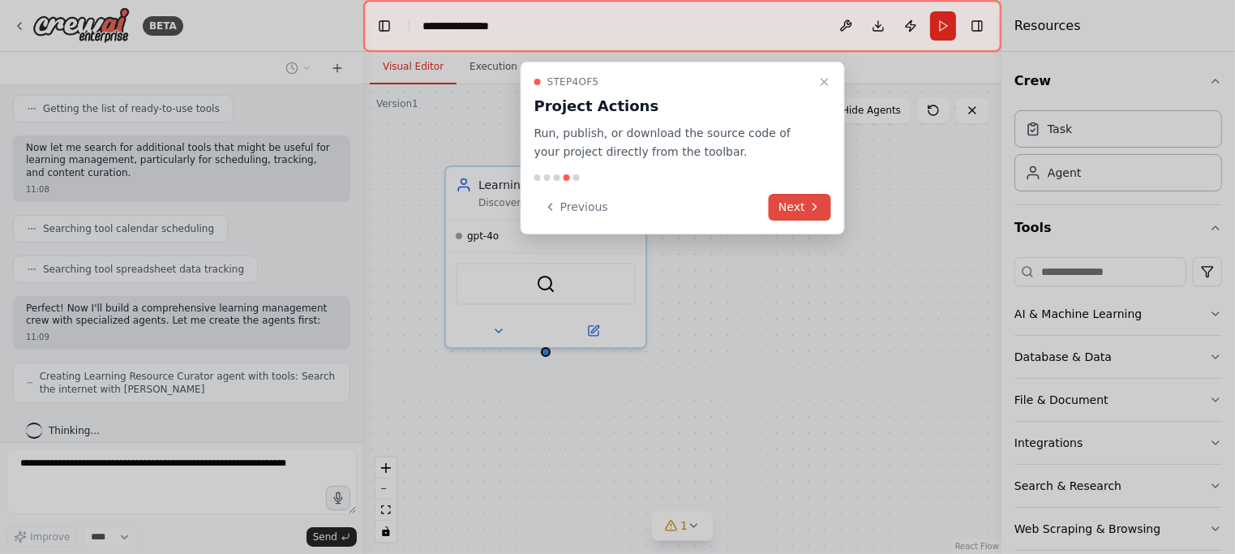
scroll to position [269, 0]
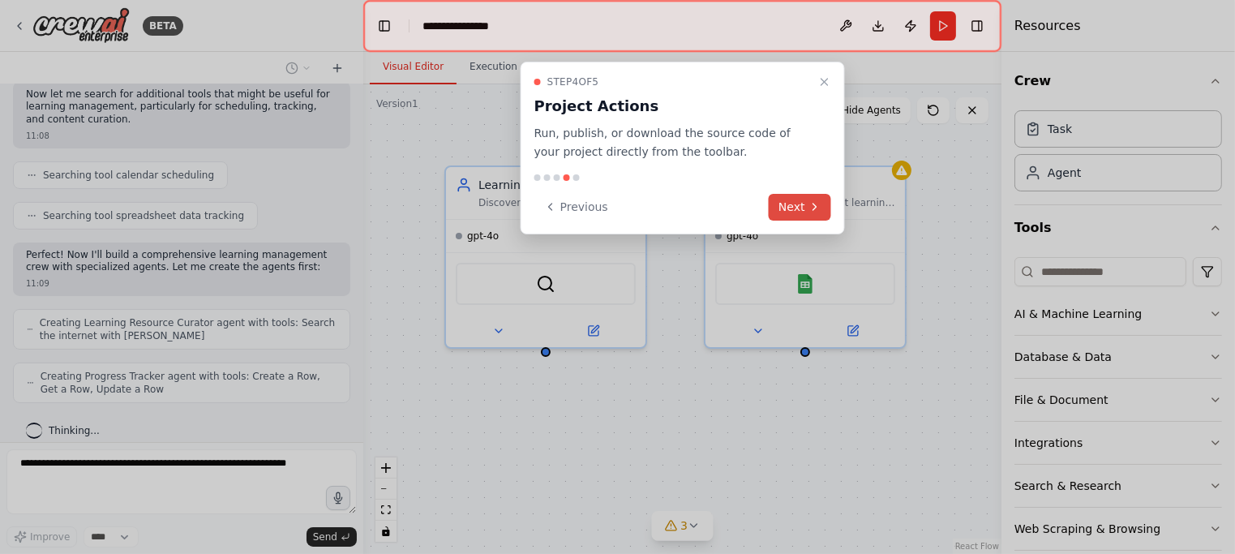
click at [791, 208] on button "Next" at bounding box center [799, 207] width 62 height 27
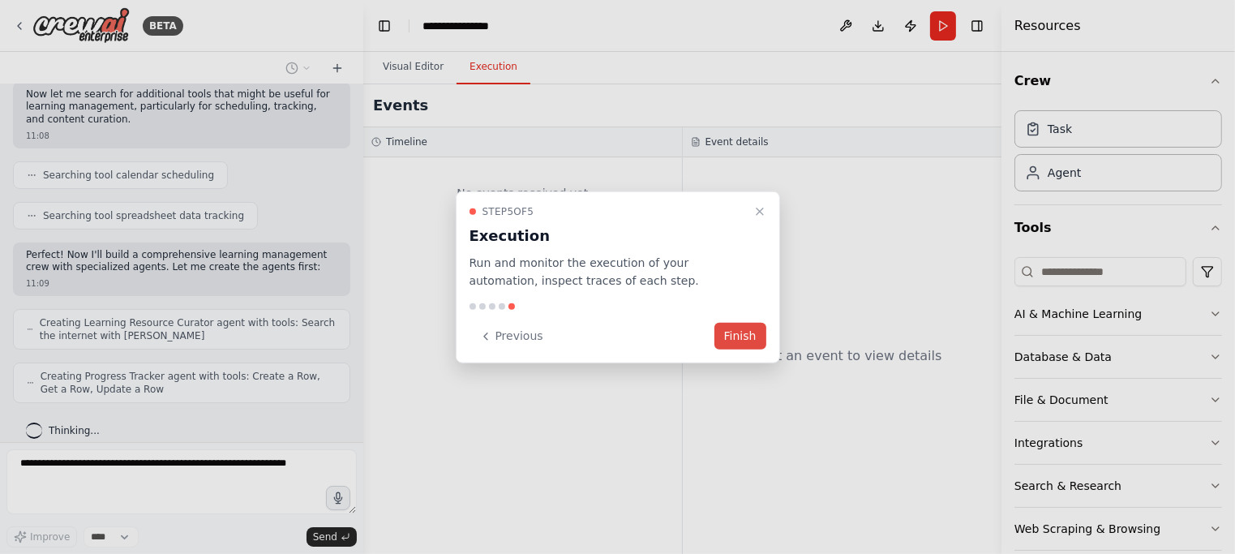
click at [736, 336] on button "Finish" at bounding box center [740, 336] width 52 height 27
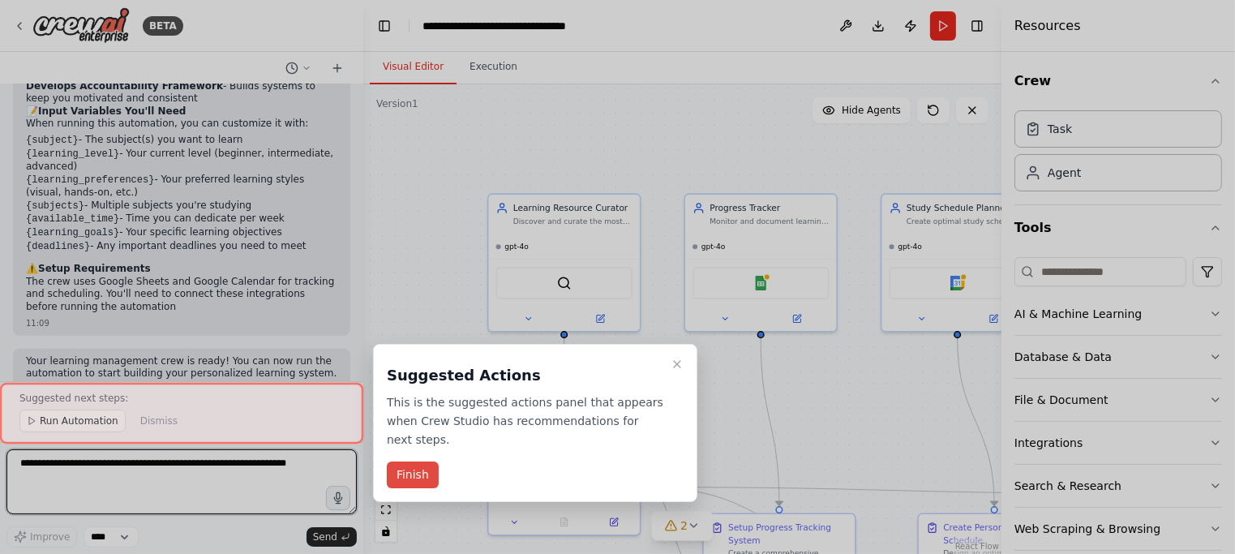
scroll to position [1501, 0]
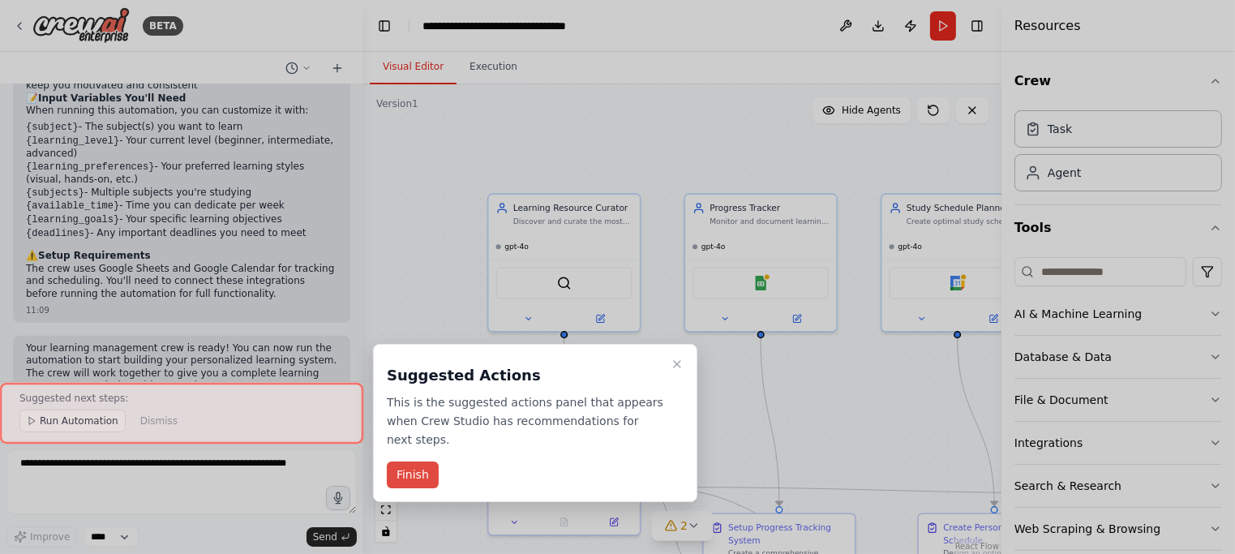
click at [413, 461] on button "Finish" at bounding box center [413, 474] width 52 height 27
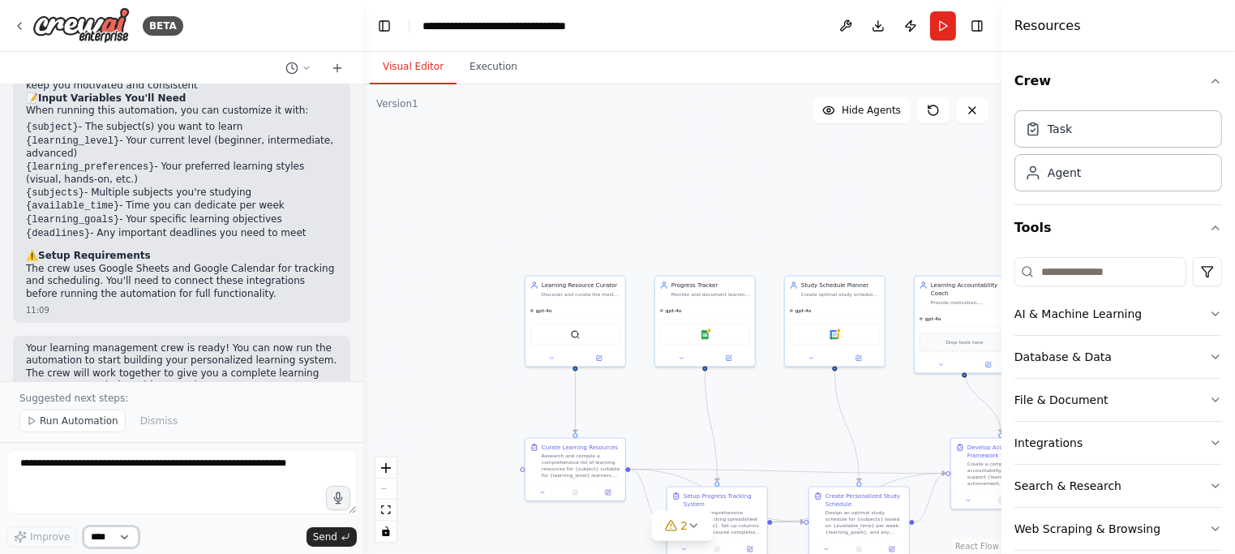
click at [126, 539] on select "****" at bounding box center [110, 536] width 55 height 21
click at [126, 538] on select "****" at bounding box center [110, 536] width 55 height 21
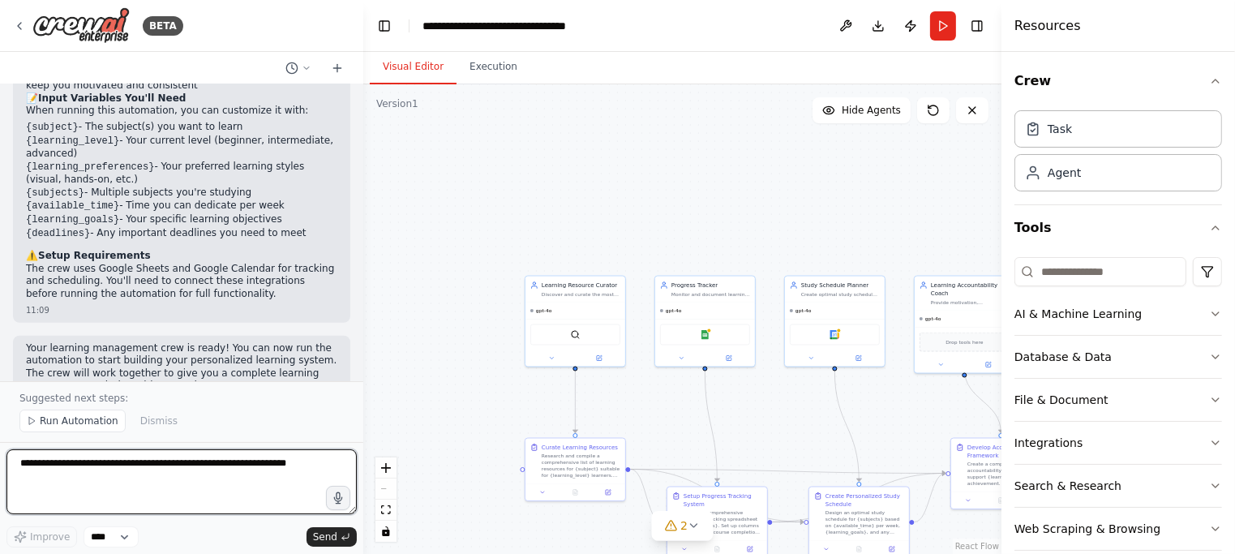
click at [241, 467] on textarea at bounding box center [181, 481] width 350 height 65
click at [303, 464] on textarea at bounding box center [181, 481] width 350 height 65
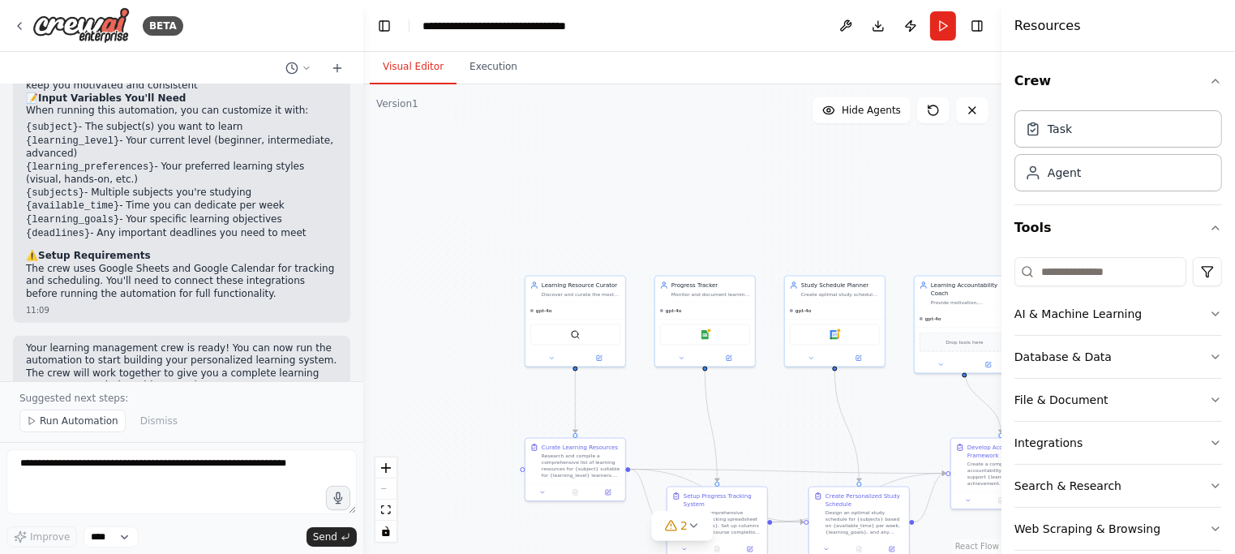
click at [779, 179] on div ".deletable-edge-delete-btn { width: 20px; height: 20px; border: 0px solid #ffff…" at bounding box center [682, 318] width 638 height 469
click at [1209, 312] on icon "button" at bounding box center [1215, 313] width 13 height 13
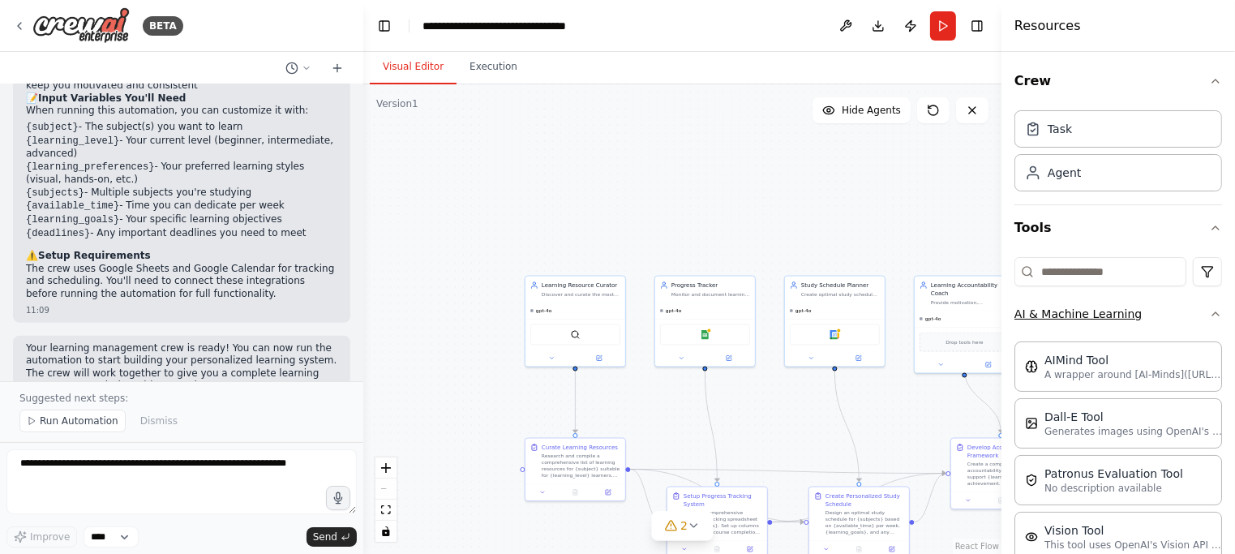
click at [1209, 312] on icon "button" at bounding box center [1215, 313] width 13 height 13
